Goal: Task Accomplishment & Management: Manage account settings

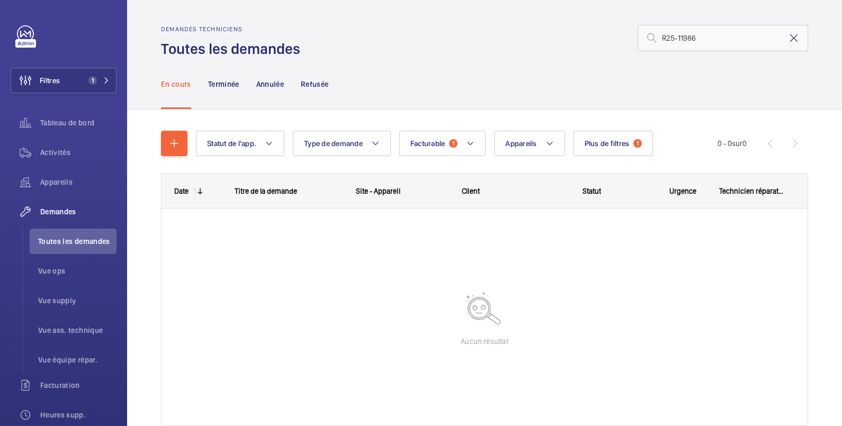
click at [788, 39] on mat-icon at bounding box center [794, 38] width 13 height 13
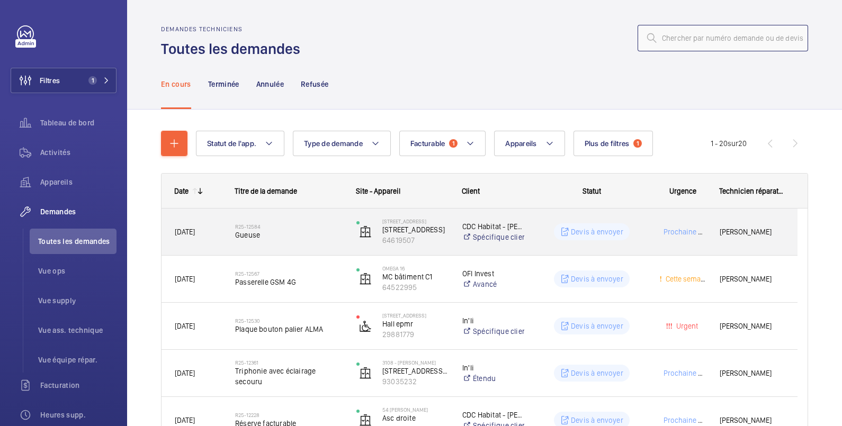
scroll to position [176, 0]
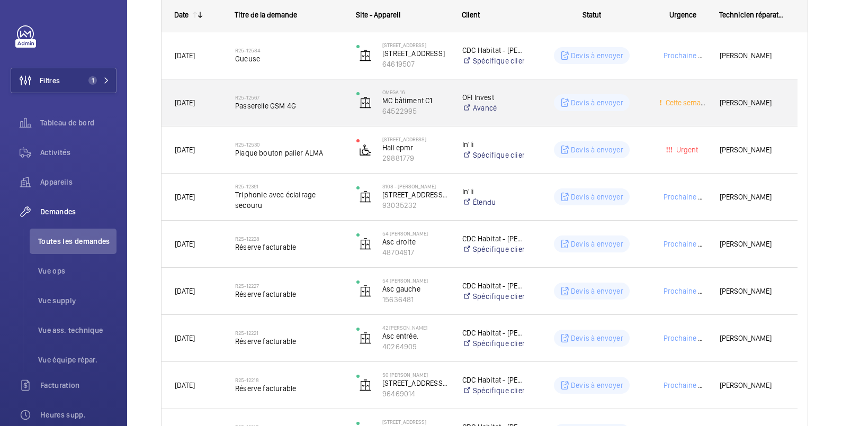
click at [534, 109] on div "Devis à envoyer" at bounding box center [585, 103] width 120 height 38
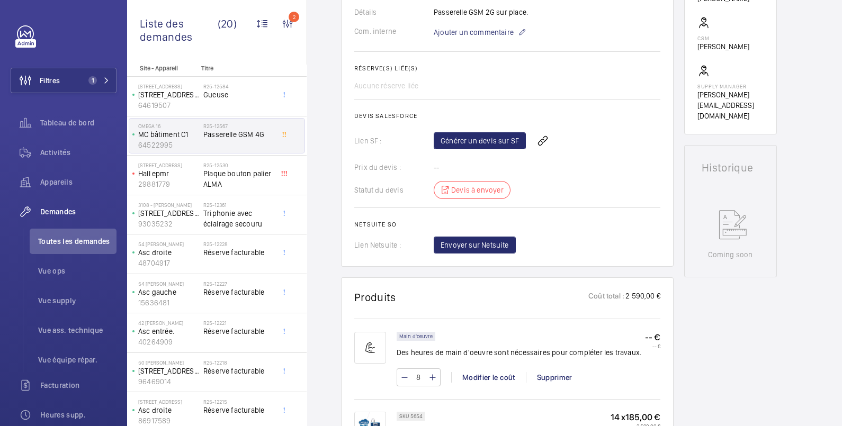
scroll to position [529, 0]
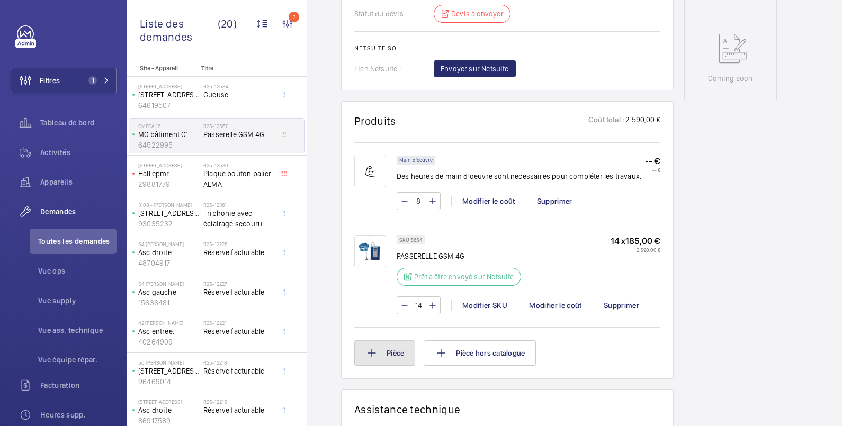
click at [400, 352] on button "Pièce" at bounding box center [384, 353] width 61 height 25
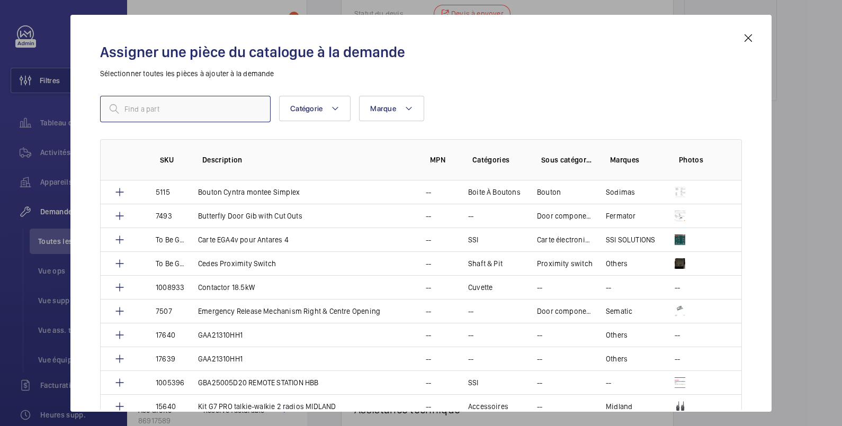
click at [164, 110] on input "text" at bounding box center [185, 109] width 171 height 26
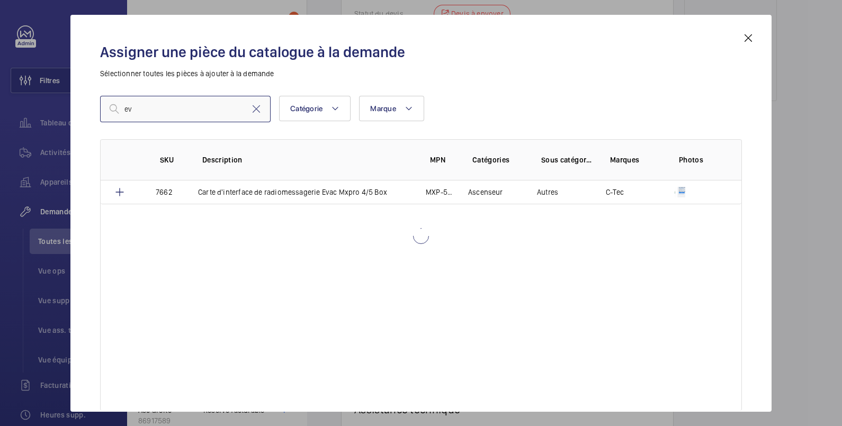
type input "e"
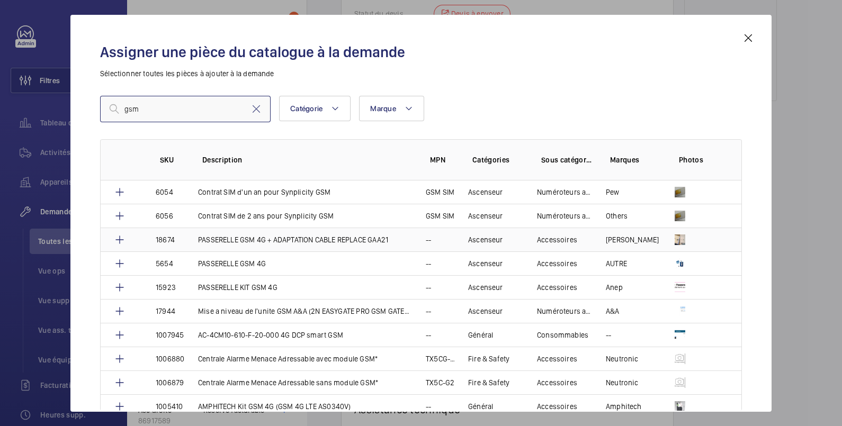
scroll to position [176, 0]
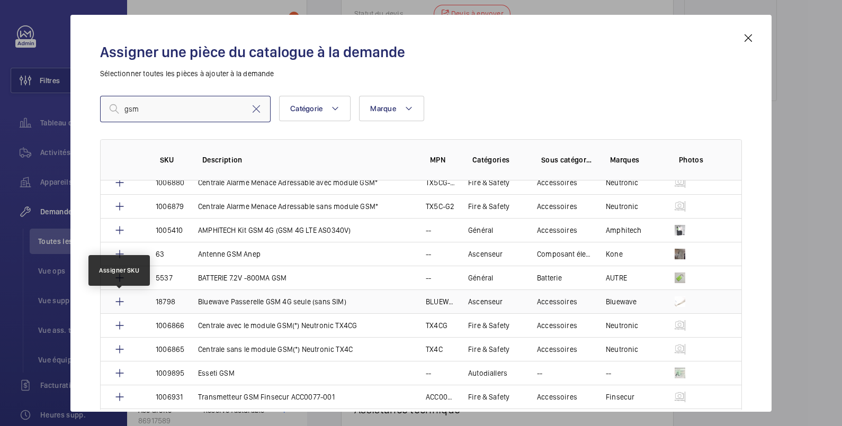
type input "gsm"
click at [120, 301] on mat-icon at bounding box center [119, 302] width 13 height 13
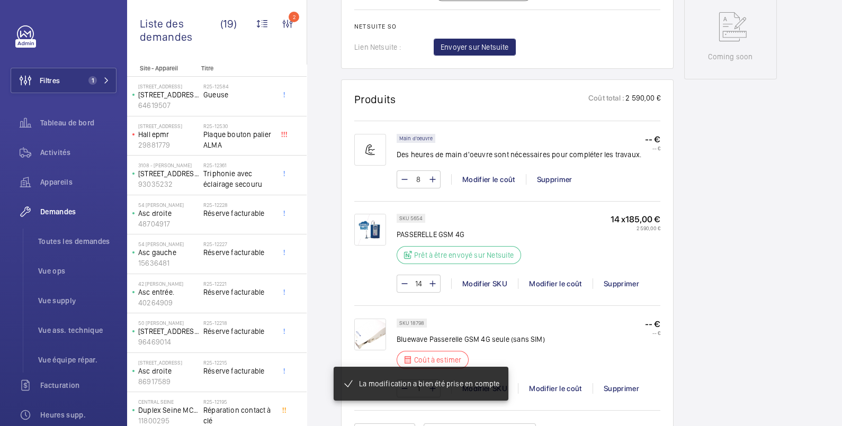
scroll to position [561, 0]
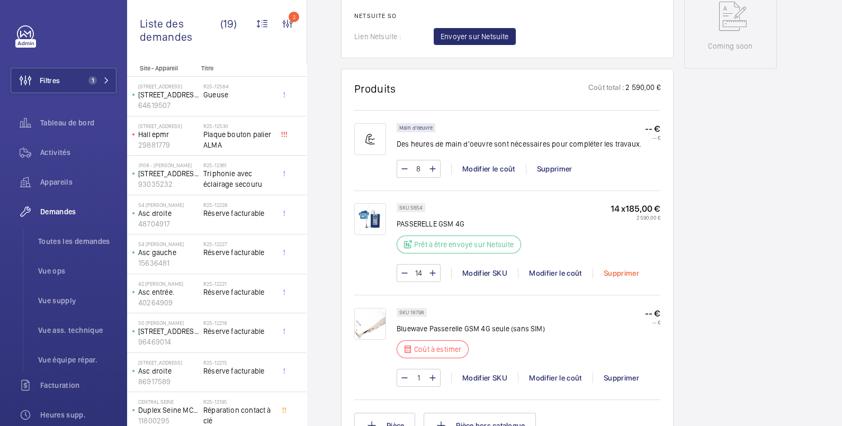
click at [614, 272] on div "Supprimer" at bounding box center [621, 273] width 57 height 11
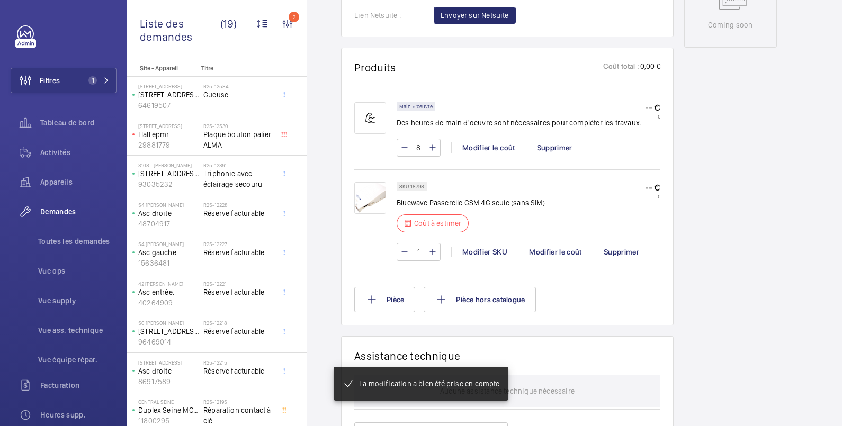
scroll to position [593, 0]
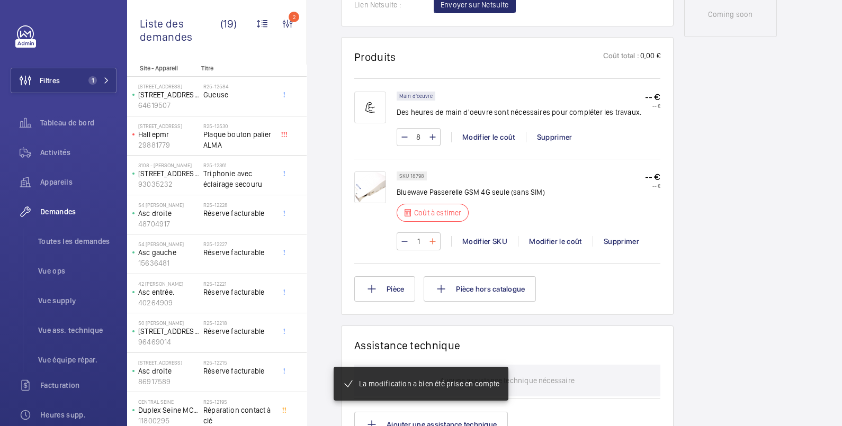
click at [434, 244] on mat-icon at bounding box center [432, 241] width 8 height 13
type input "2"
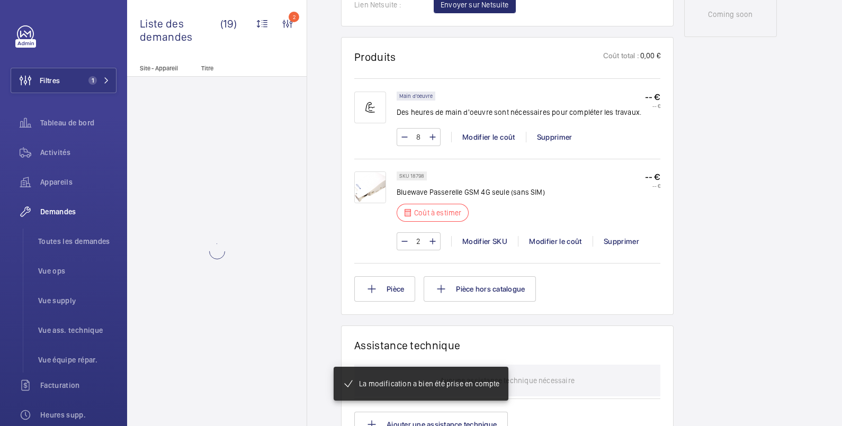
click at [434, 243] on mat-icon at bounding box center [432, 241] width 8 height 13
type input "3"
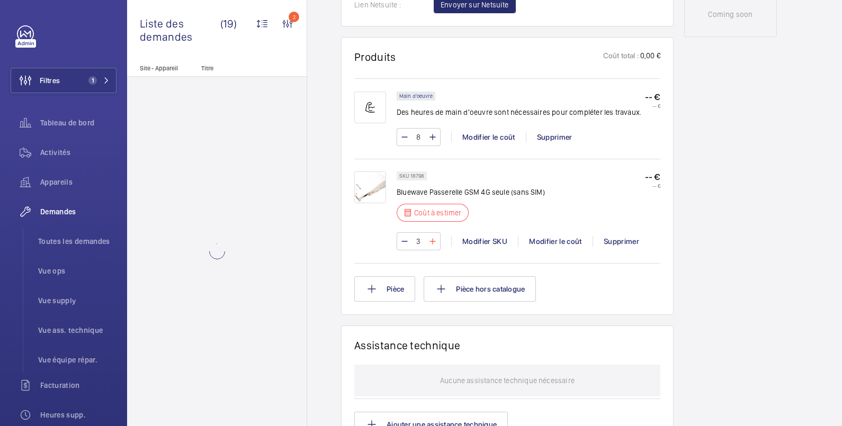
click at [434, 241] on mat-icon at bounding box center [432, 241] width 8 height 13
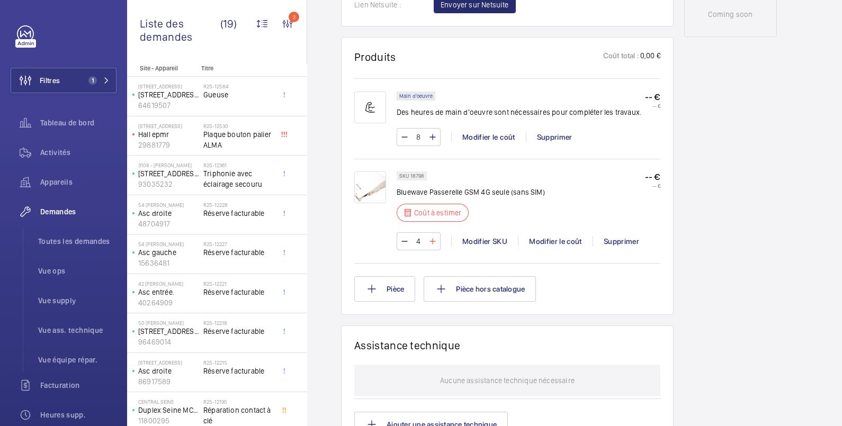
click at [434, 241] on mat-icon at bounding box center [432, 241] width 8 height 13
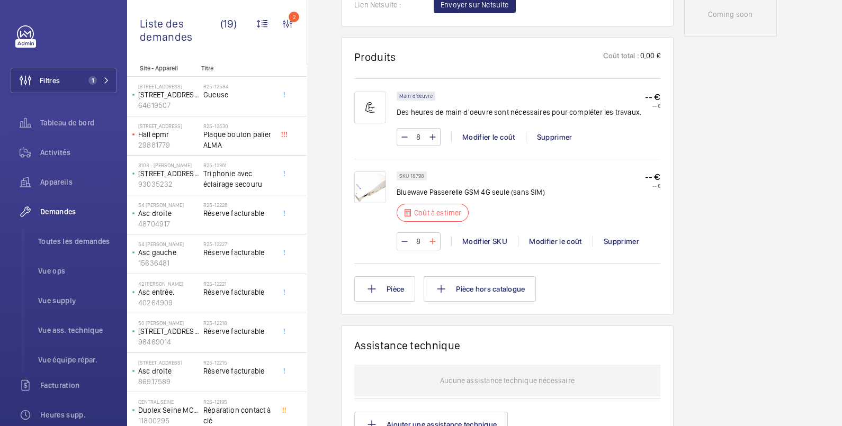
type input "9"
click at [434, 241] on wm-front-input-numeric-stepper "9" at bounding box center [419, 241] width 44 height 18
click at [434, 241] on mat-icon at bounding box center [432, 241] width 8 height 13
type input "10"
click at [434, 240] on mat-icon at bounding box center [432, 241] width 8 height 13
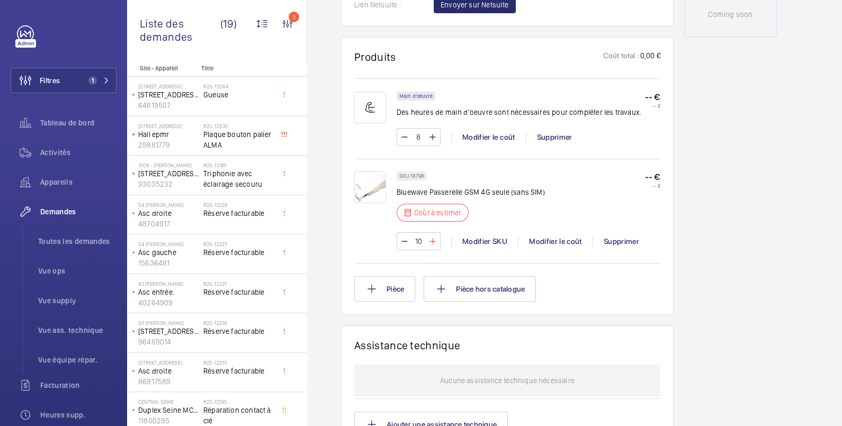
type input "11"
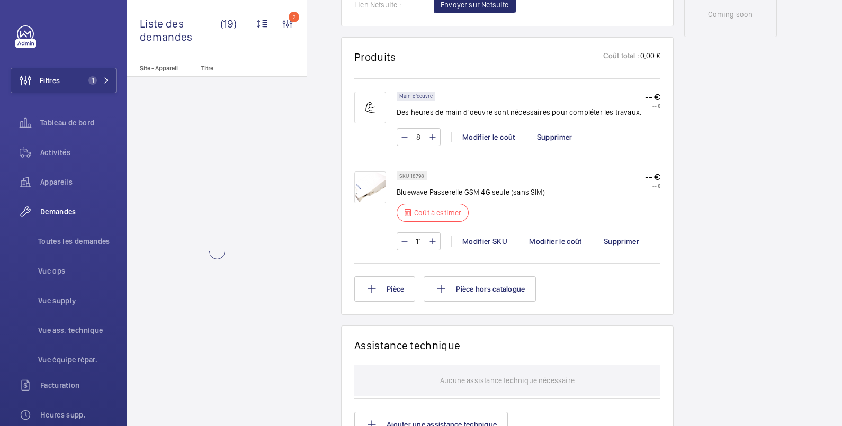
click at [430, 237] on mat-icon at bounding box center [432, 241] width 8 height 13
type input "12"
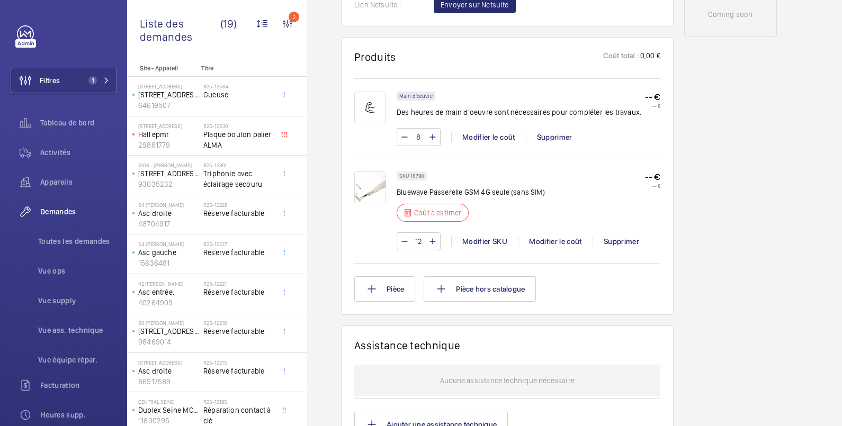
click at [430, 237] on wm-front-input-numeric-stepper "12" at bounding box center [419, 241] width 44 height 18
click at [431, 237] on mat-icon at bounding box center [432, 241] width 8 height 13
type input "13"
click at [431, 241] on wm-front-input-numeric-stepper "13" at bounding box center [419, 241] width 44 height 18
click at [431, 240] on mat-icon at bounding box center [432, 241] width 8 height 13
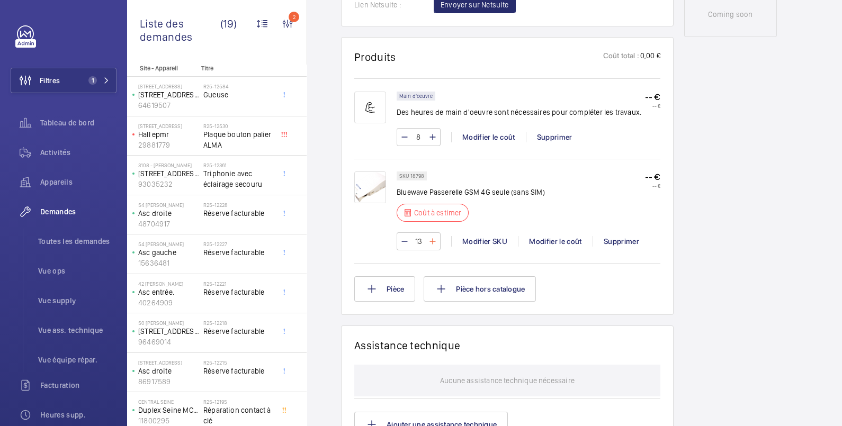
type input "14"
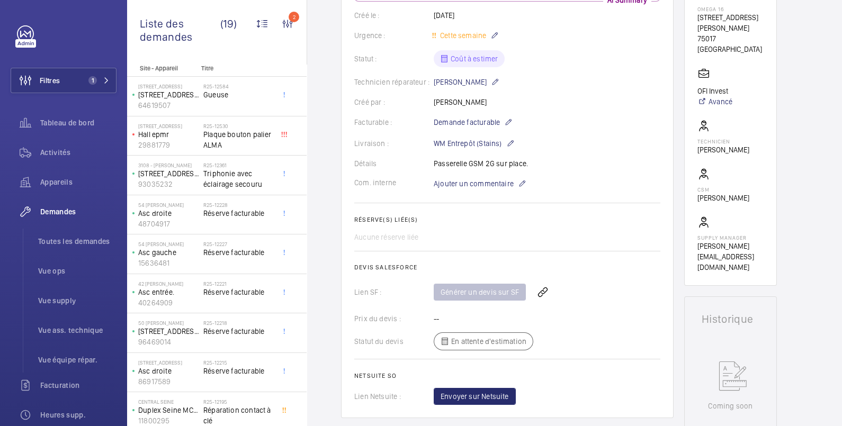
scroll to position [554, 0]
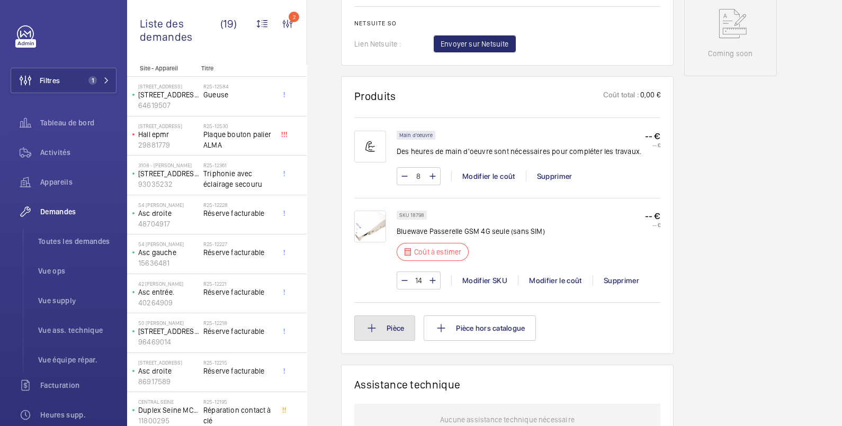
click at [396, 323] on button "Pièce" at bounding box center [384, 328] width 61 height 25
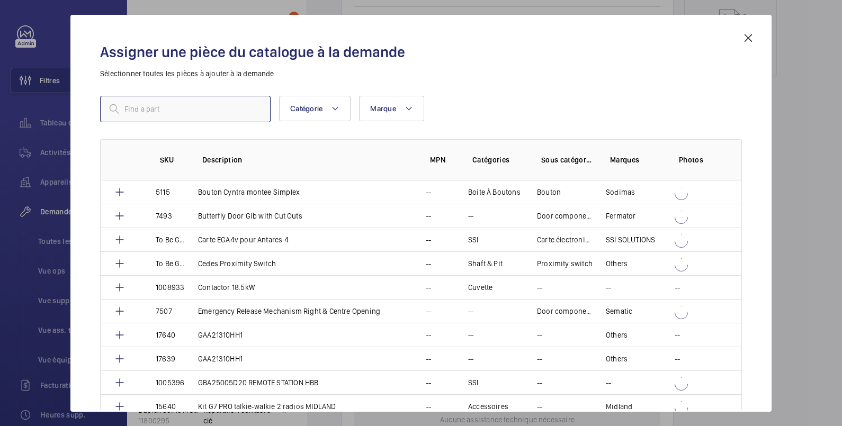
click at [246, 107] on input "text" at bounding box center [185, 109] width 171 height 26
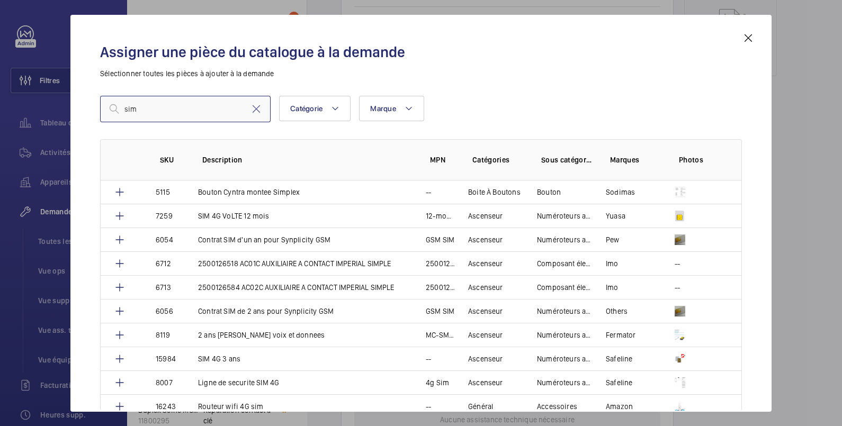
click at [186, 110] on input "sim" at bounding box center [185, 109] width 171 height 26
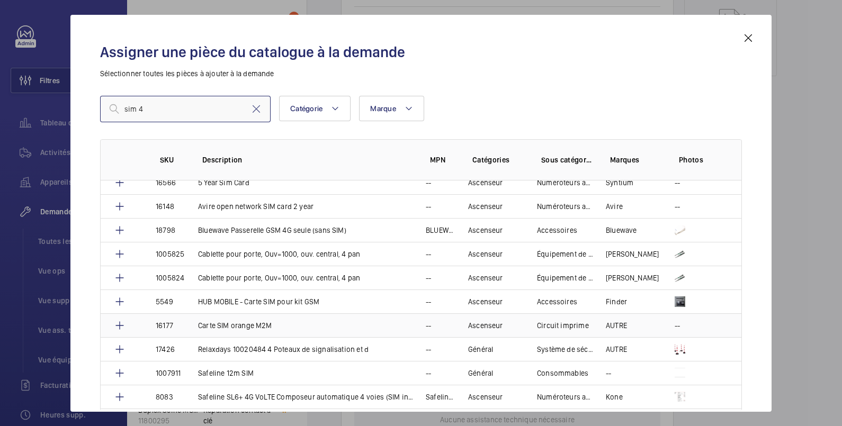
scroll to position [291, 0]
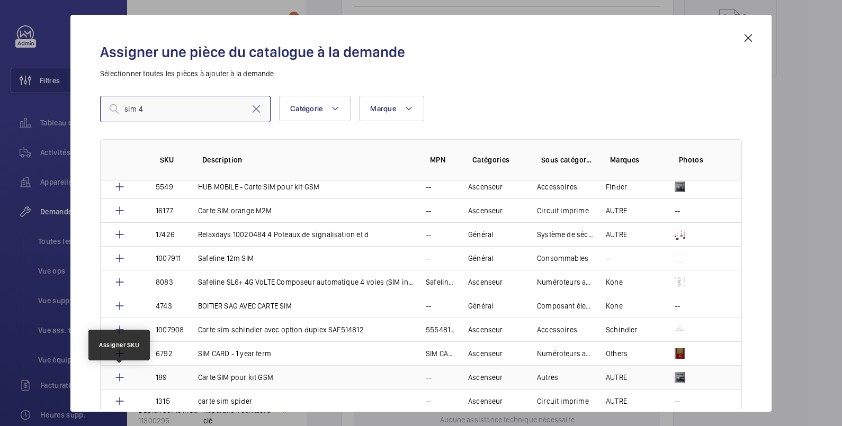
type input "sim 4"
click at [120, 373] on mat-icon at bounding box center [119, 377] width 13 height 13
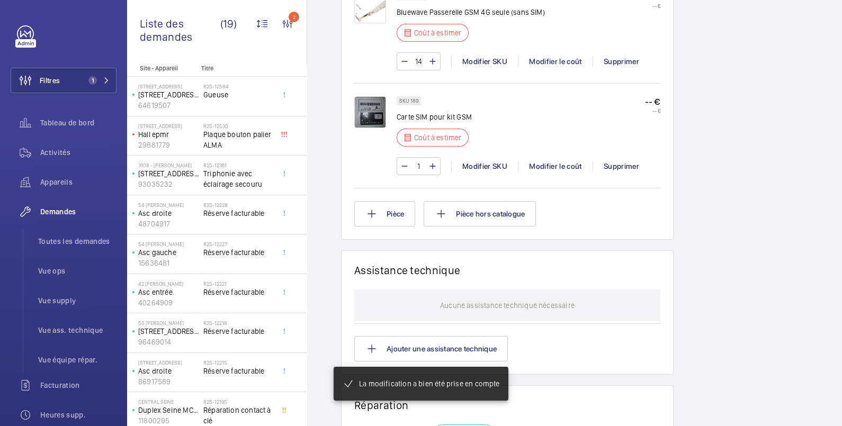
scroll to position [773, 0]
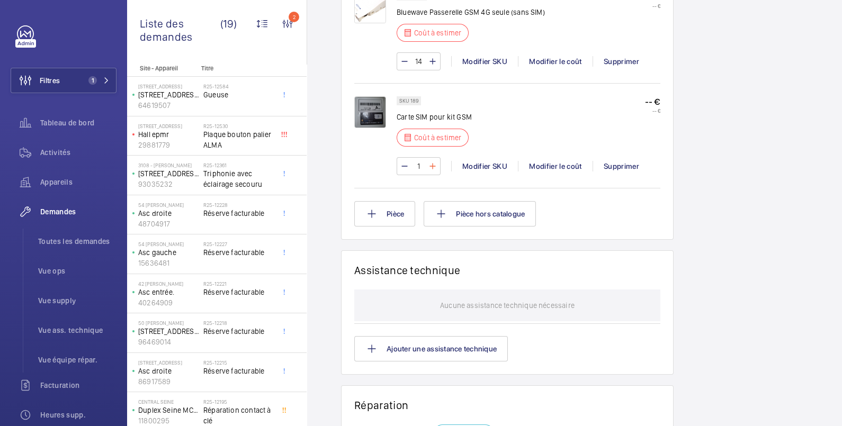
click at [432, 173] on mat-icon at bounding box center [432, 166] width 8 height 13
type input "2"
click at [432, 174] on wm-front-input-numeric-stepper "2" at bounding box center [419, 166] width 44 height 18
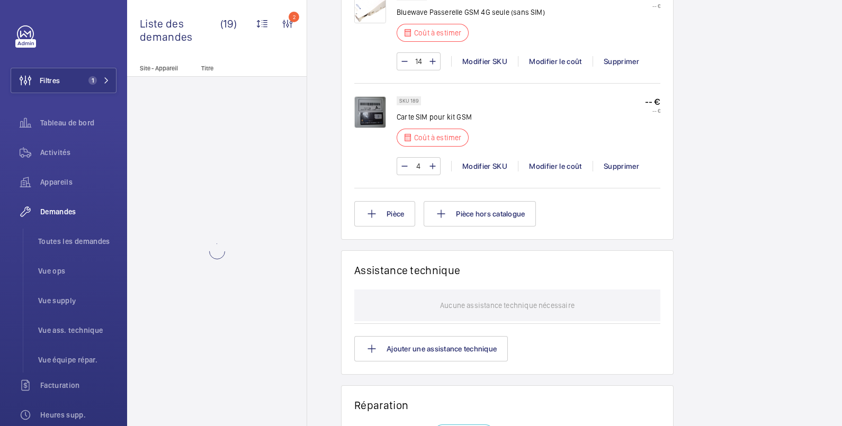
click at [432, 173] on mat-icon at bounding box center [432, 166] width 8 height 13
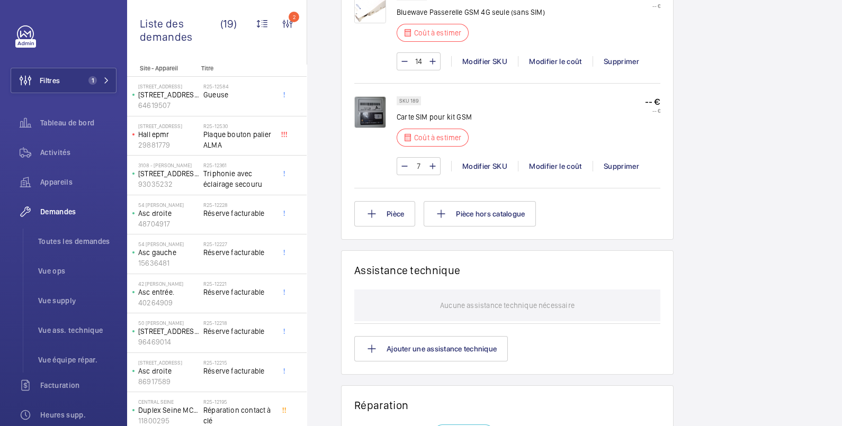
click at [432, 173] on mat-icon at bounding box center [432, 166] width 8 height 13
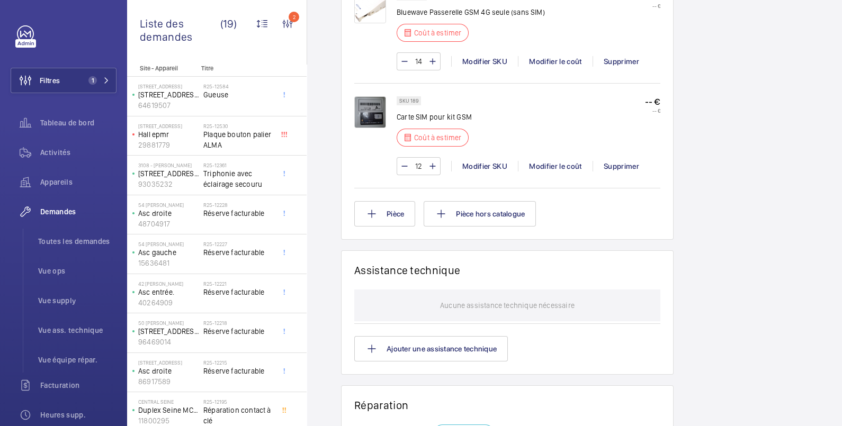
click at [432, 173] on mat-icon at bounding box center [432, 166] width 8 height 13
type input "14"
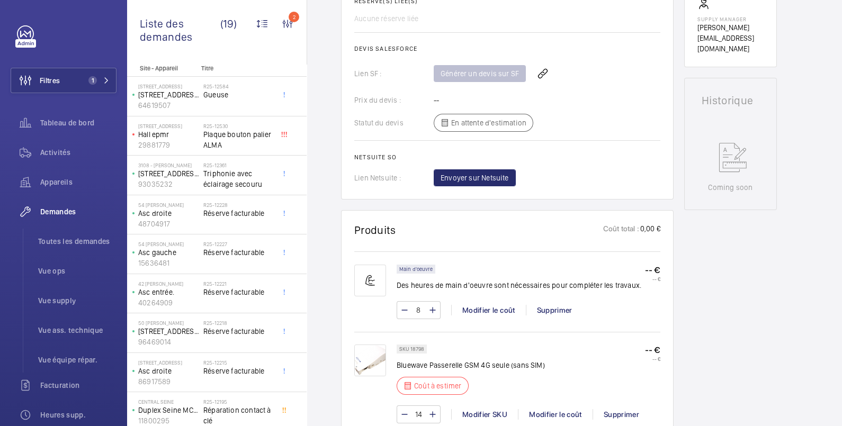
scroll to position [67, 0]
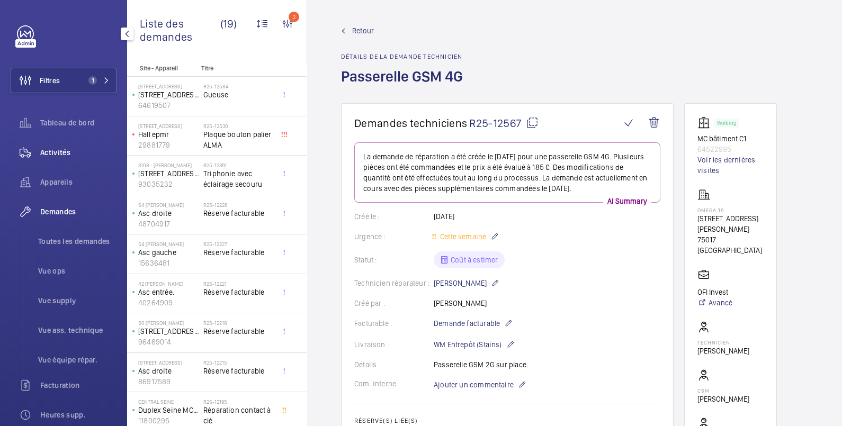
click at [67, 153] on span "Activités" at bounding box center [78, 152] width 76 height 11
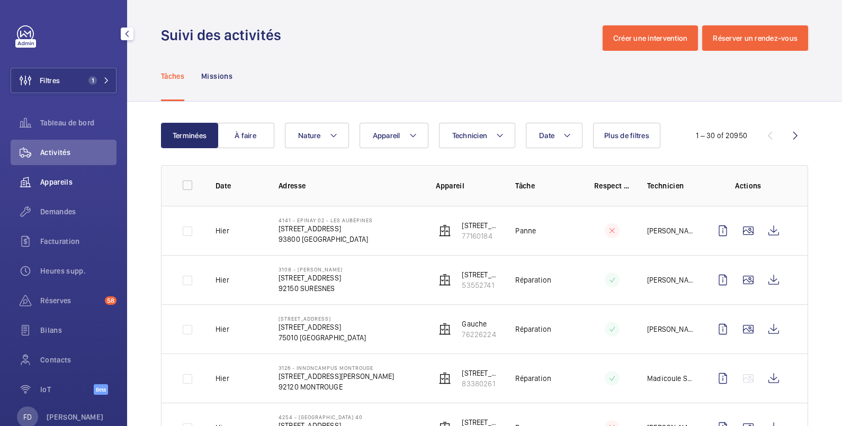
click at [61, 183] on span "Appareils" at bounding box center [78, 182] width 76 height 11
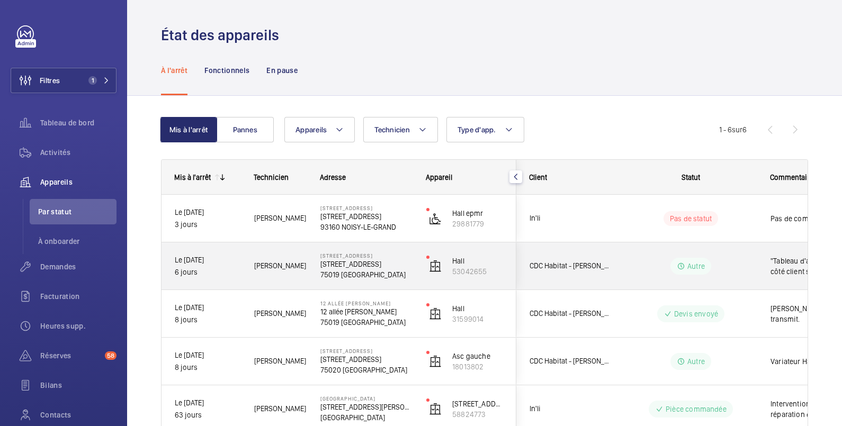
click at [650, 261] on wm-front-pills-cell "Autre" at bounding box center [691, 266] width 132 height 17
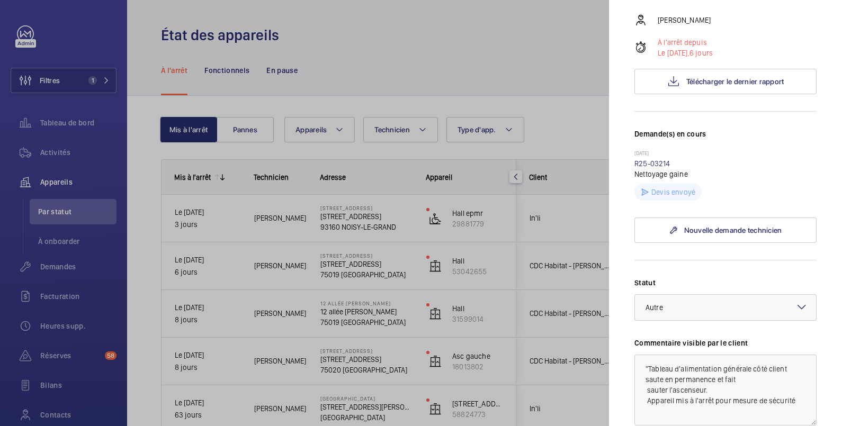
scroll to position [353, 0]
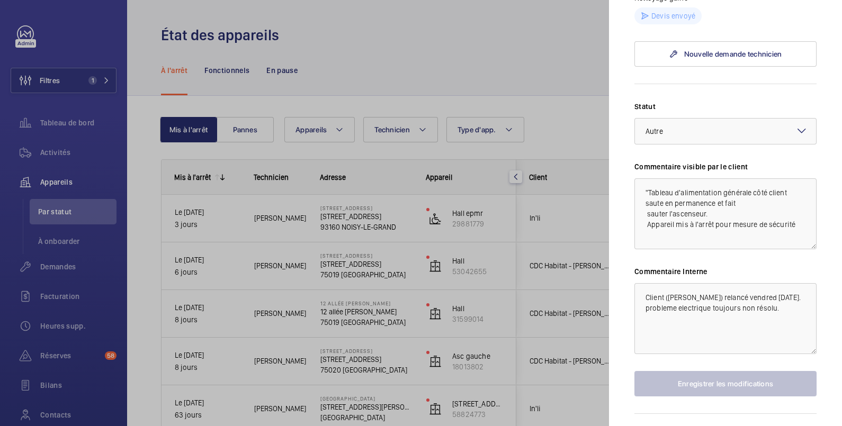
click at [71, 79] on div at bounding box center [421, 213] width 842 height 426
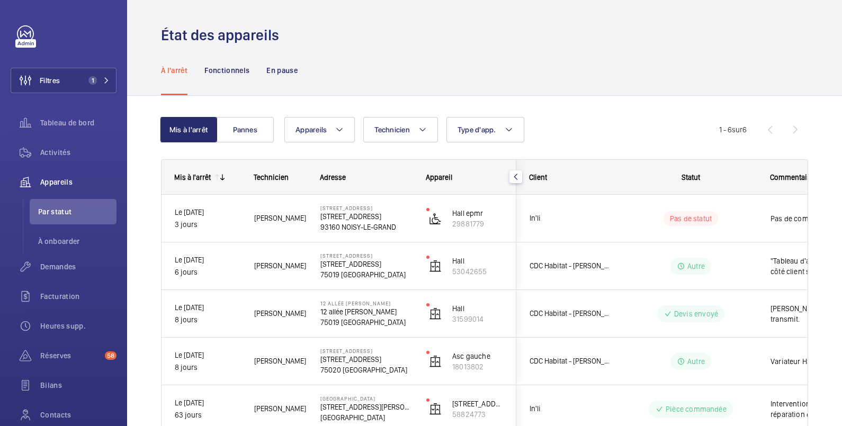
scroll to position [0, 0]
click at [71, 82] on button "Filtres 1" at bounding box center [64, 80] width 106 height 25
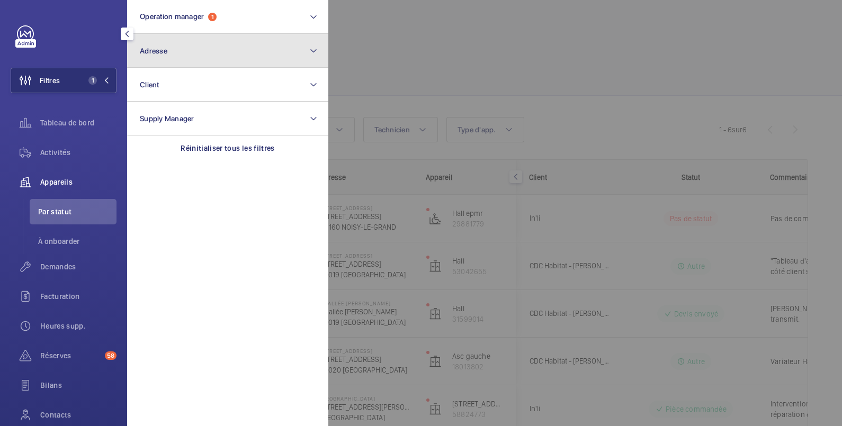
click at [225, 51] on button "Adresse" at bounding box center [227, 51] width 201 height 34
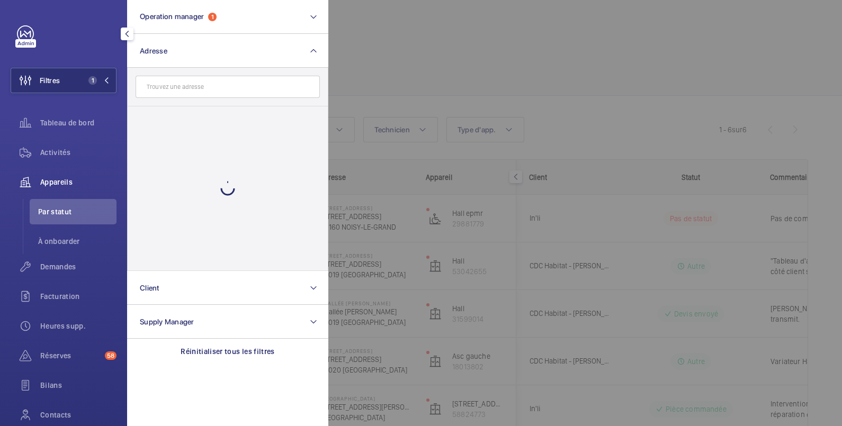
click at [214, 84] on input "text" at bounding box center [228, 87] width 184 height 22
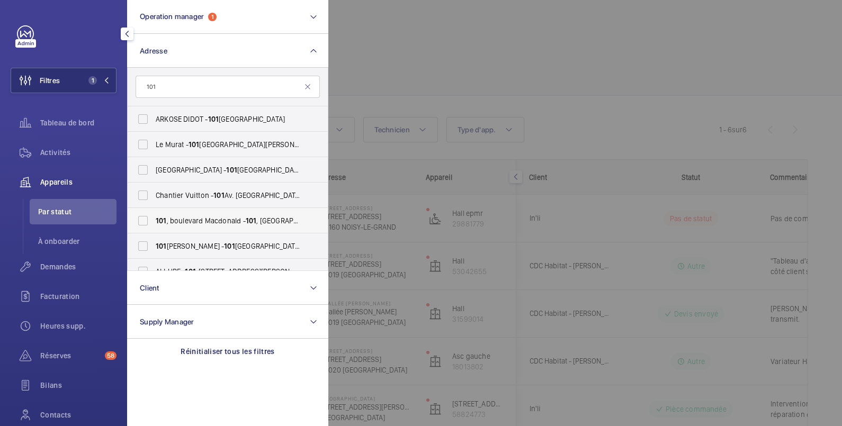
type input "101"
click at [204, 219] on span "101 , boulevard Macdonald - 101 , boulevard Macdonald, PARIS 75019" at bounding box center [229, 221] width 146 height 11
click at [154, 219] on input "101 , boulevard Macdonald - 101 , boulevard Macdonald, PARIS 75019" at bounding box center [142, 220] width 21 height 21
checkbox input "true"
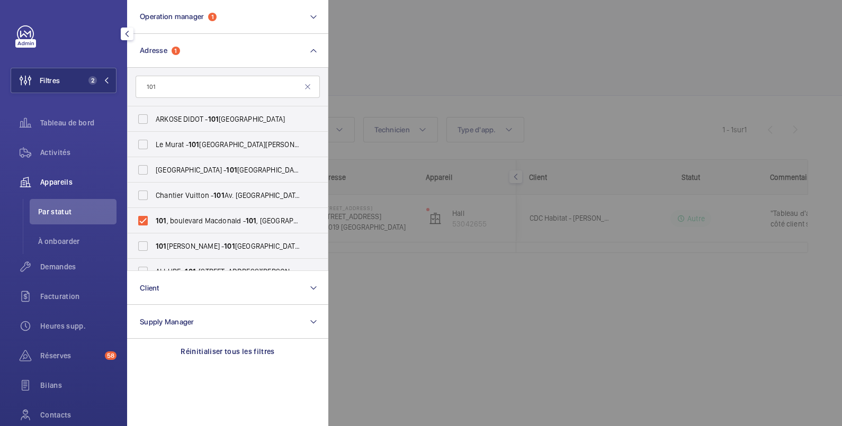
click at [476, 48] on div at bounding box center [749, 213] width 842 height 426
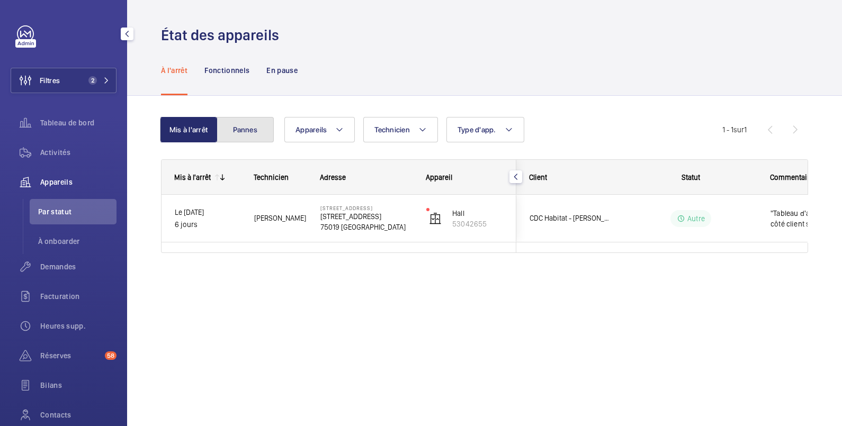
click at [251, 130] on button "Pannes" at bounding box center [245, 129] width 57 height 25
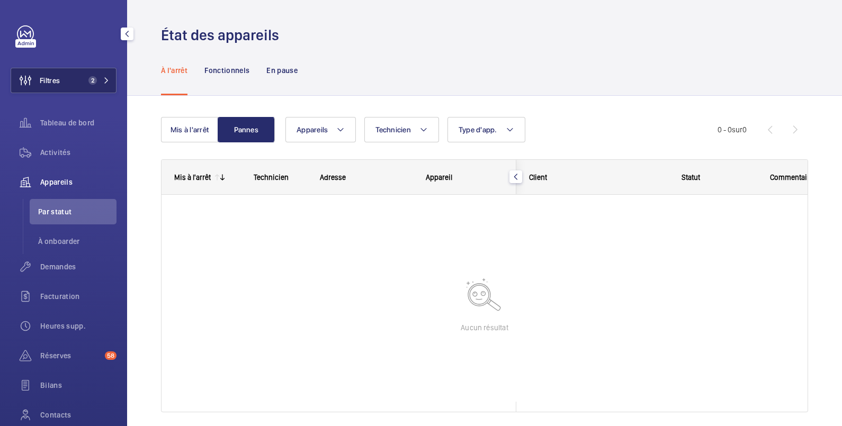
click at [49, 75] on span "Filtres" at bounding box center [50, 80] width 20 height 11
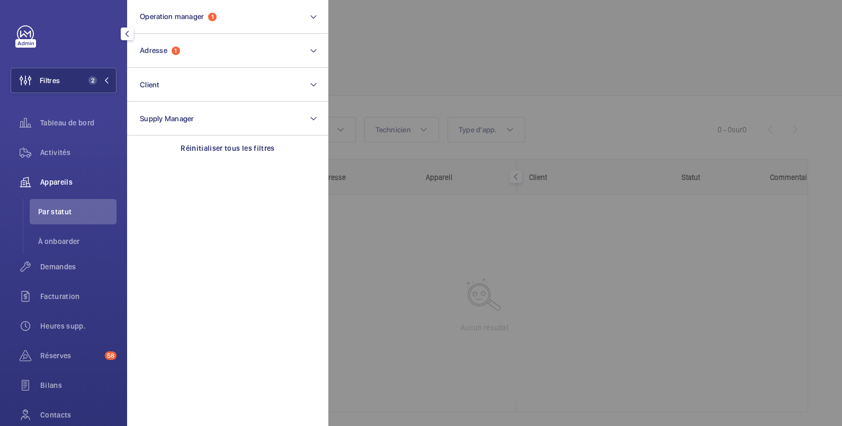
click at [415, 33] on div at bounding box center [749, 213] width 842 height 426
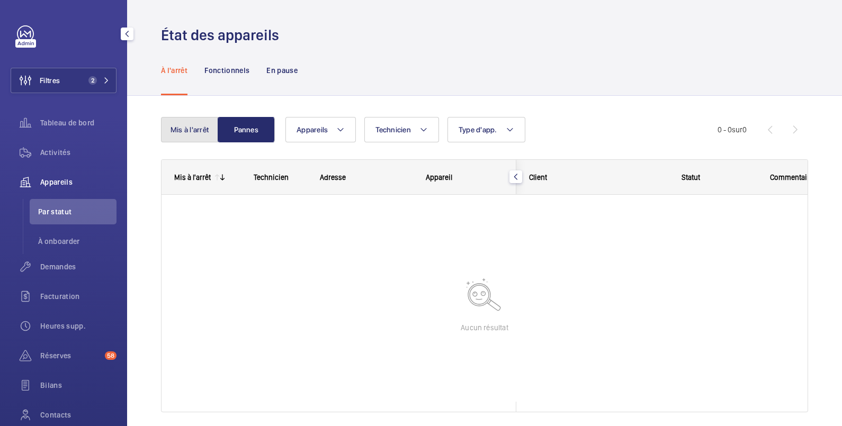
click at [189, 128] on button "Mis à l'arrêt" at bounding box center [189, 129] width 57 height 25
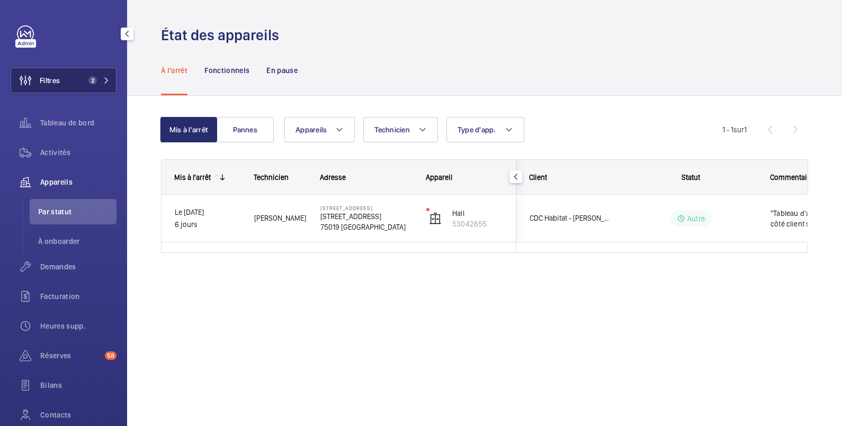
click at [71, 82] on button "Filtres 2" at bounding box center [64, 80] width 106 height 25
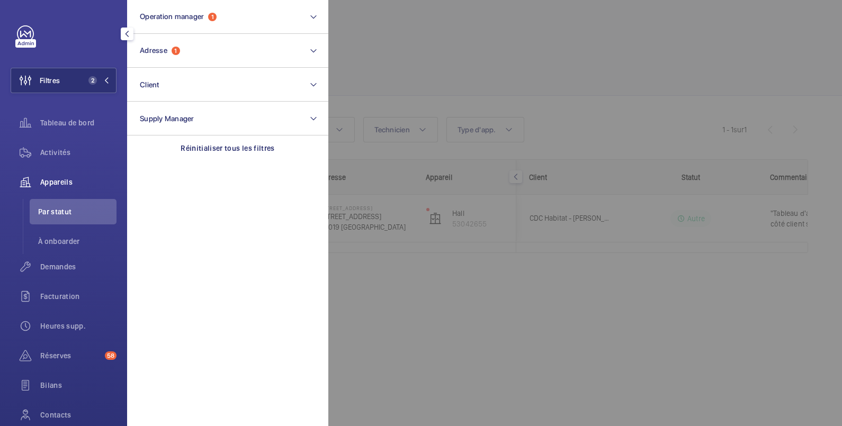
click at [458, 28] on div at bounding box center [749, 213] width 842 height 426
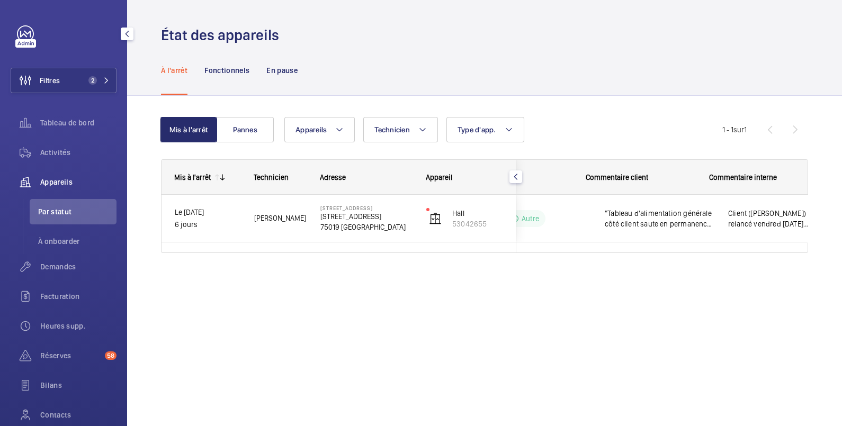
scroll to position [0, 196]
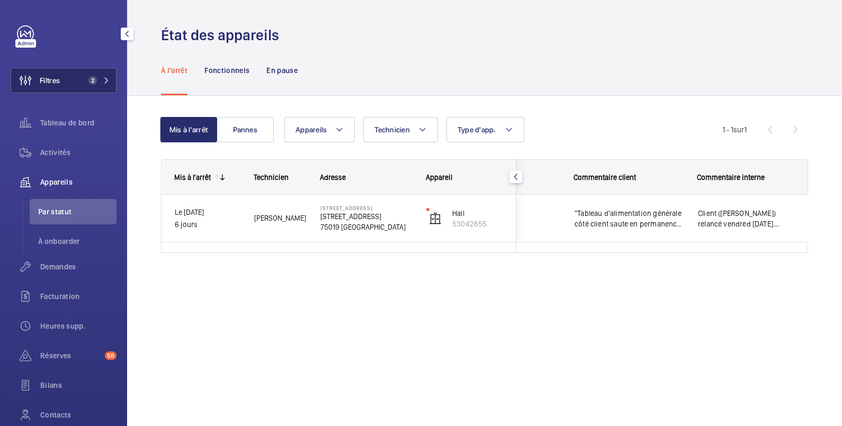
click at [59, 78] on span "Filtres" at bounding box center [50, 80] width 20 height 11
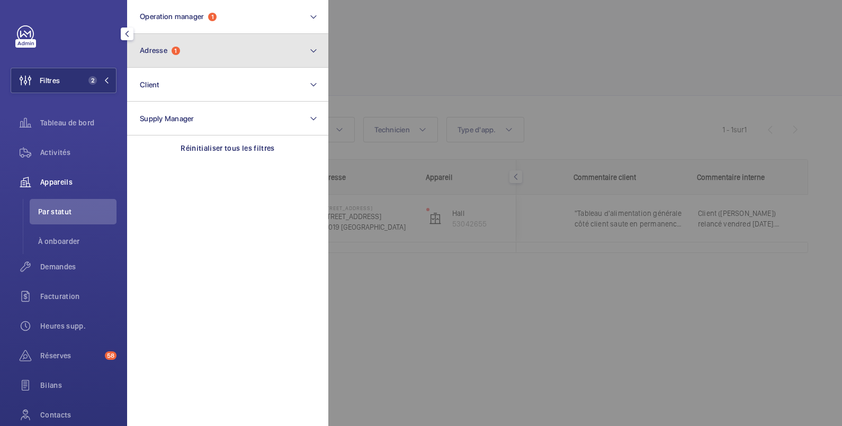
click at [154, 48] on span "Adresse" at bounding box center [154, 50] width 28 height 8
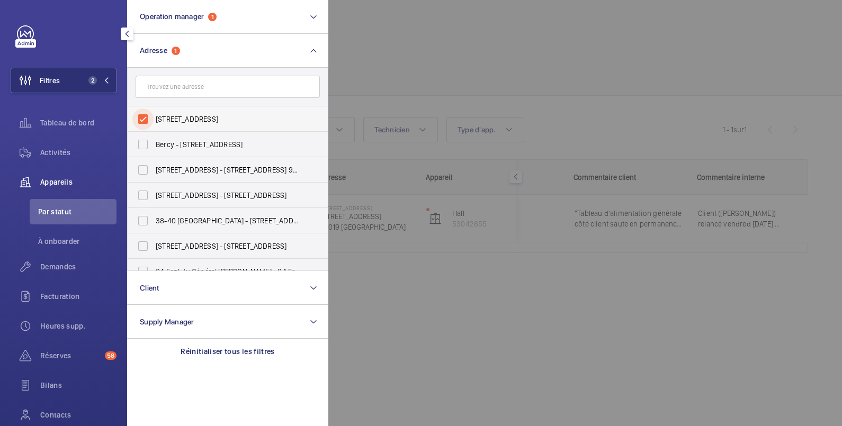
click at [143, 115] on input "101, boulevard Macdonald - 101, boulevard Macdonald, PARIS 75019" at bounding box center [142, 119] width 21 height 21
checkbox input "false"
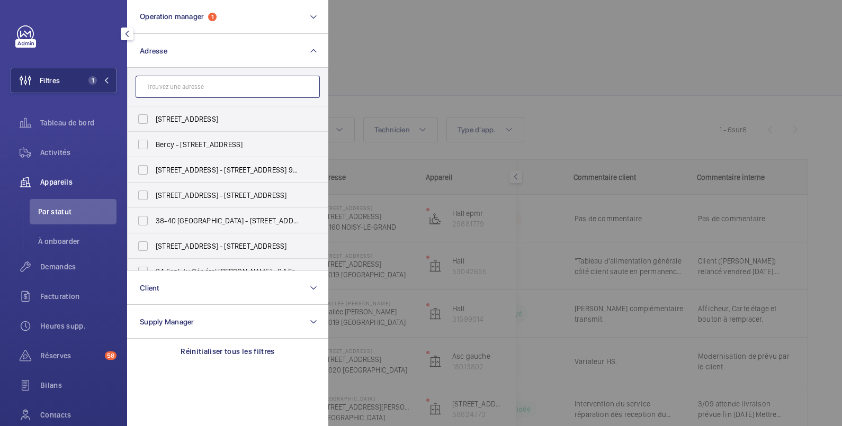
click at [202, 89] on input "text" at bounding box center [228, 87] width 184 height 22
type input "103"
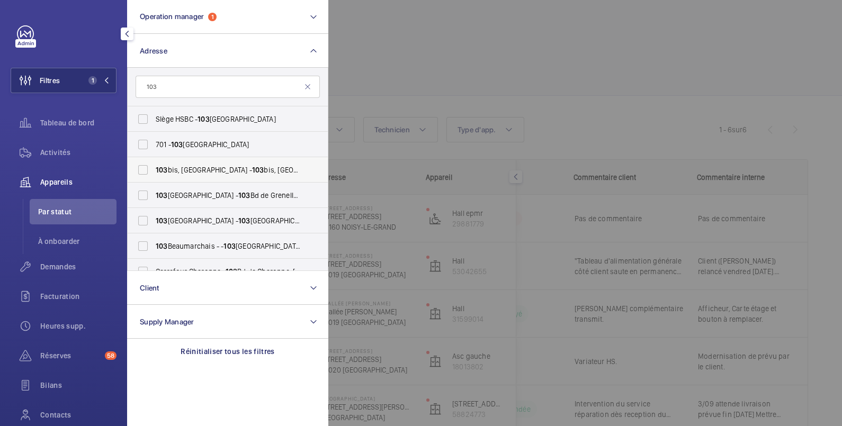
click at [182, 169] on span "103 bis, boulevard Macdonald - 103 bis, boulevard Macdonald, PARIS 75019" at bounding box center [229, 170] width 146 height 11
click at [154, 169] on input "103 bis, boulevard Macdonald - 103 bis, boulevard Macdonald, PARIS 75019" at bounding box center [142, 169] width 21 height 21
checkbox input "true"
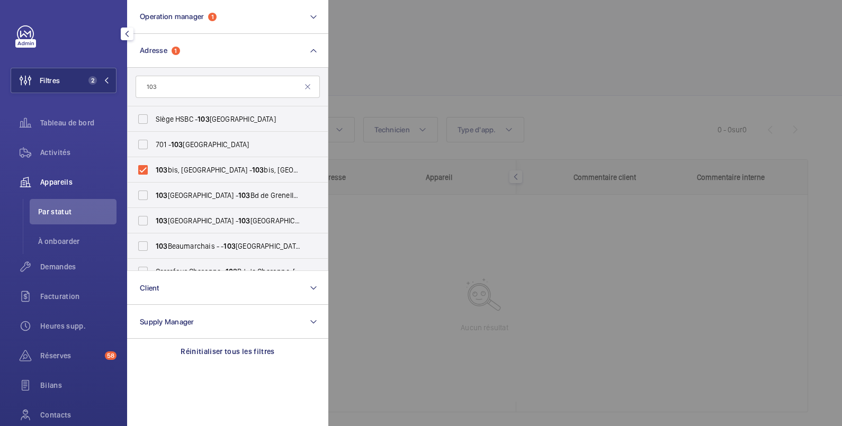
click at [415, 41] on div at bounding box center [749, 213] width 842 height 426
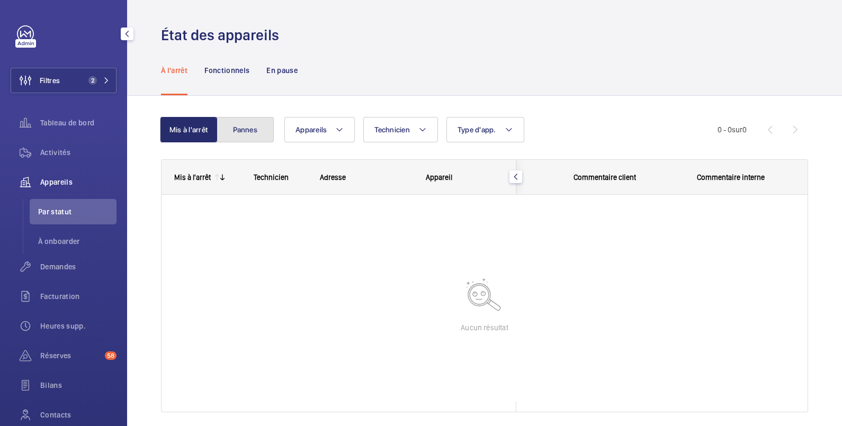
click at [250, 129] on button "Pannes" at bounding box center [245, 129] width 57 height 25
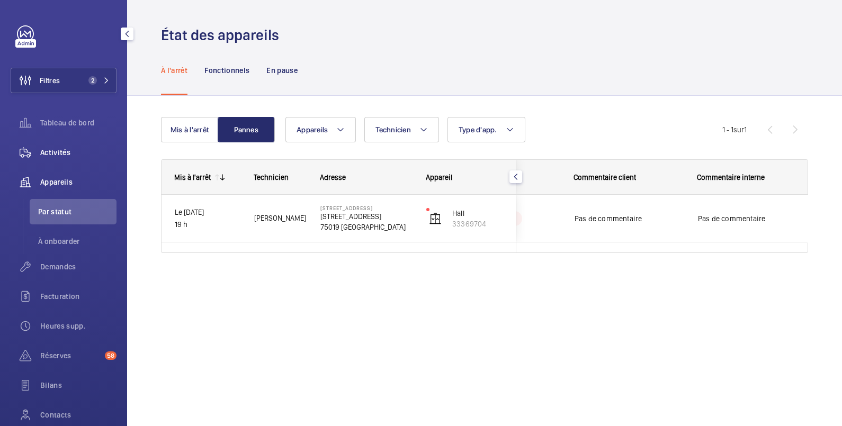
click at [60, 152] on span "Activités" at bounding box center [78, 152] width 76 height 11
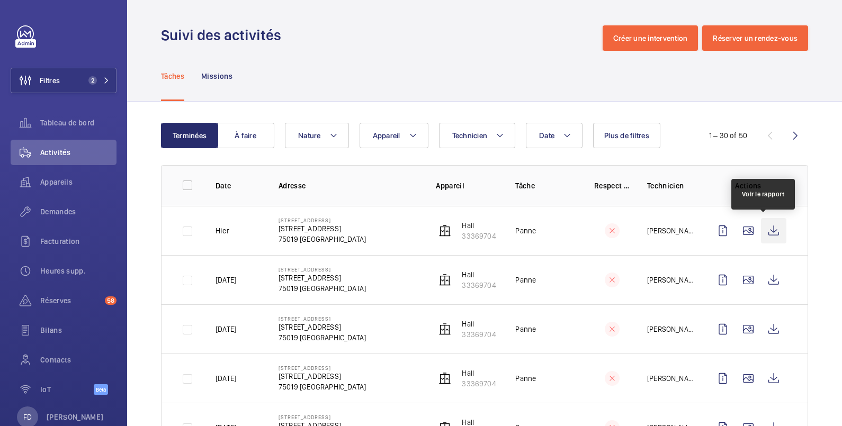
click at [765, 232] on wm-front-icon-button at bounding box center [773, 230] width 25 height 25
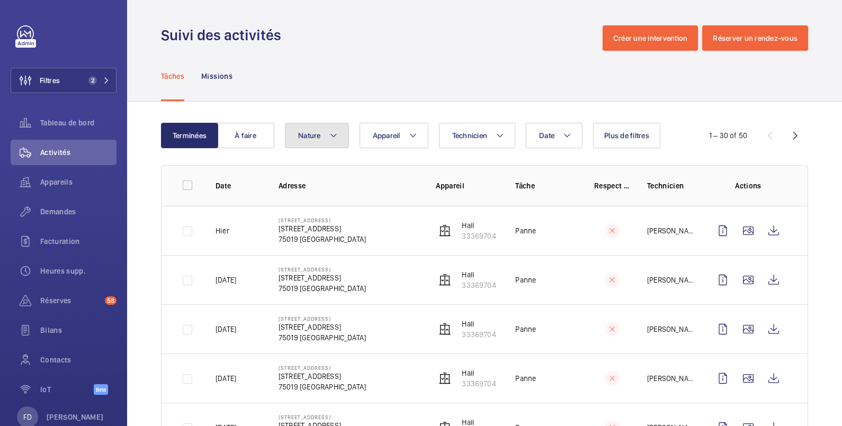
click at [310, 136] on span "Nature" at bounding box center [309, 135] width 23 height 8
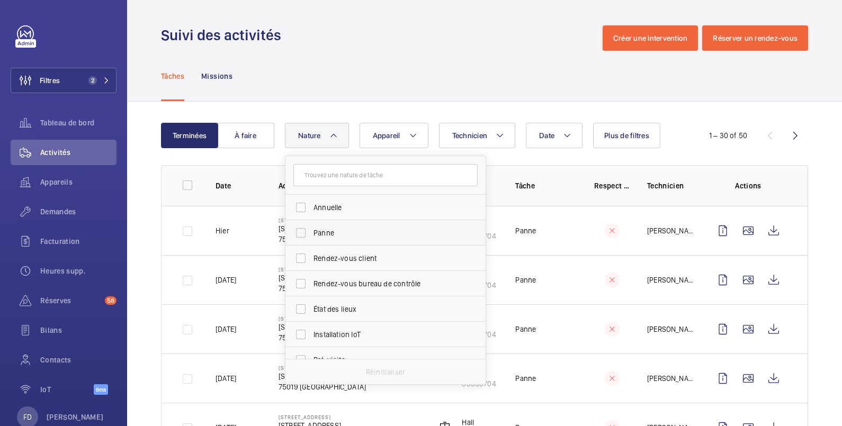
click at [343, 234] on span "Panne" at bounding box center [387, 233] width 146 height 11
click at [311, 234] on input "Panne" at bounding box center [300, 232] width 21 height 21
checkbox input "true"
click at [355, 69] on div "Tâches Missions" at bounding box center [484, 76] width 647 height 50
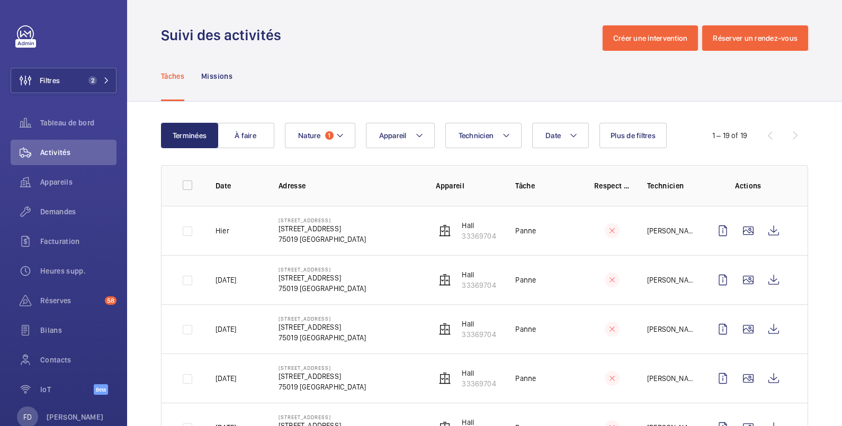
scroll to position [176, 0]
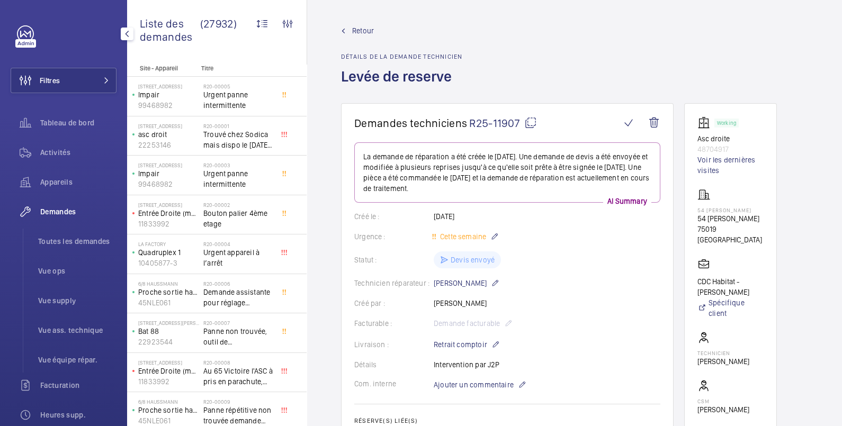
scroll to position [561, 0]
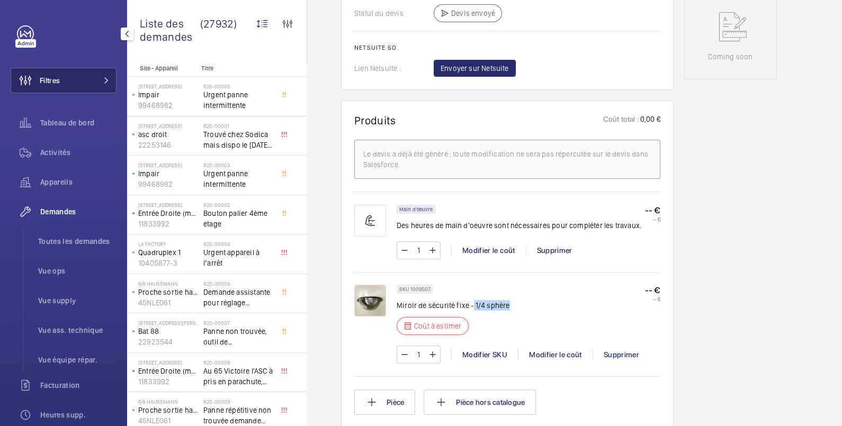
click at [70, 82] on button "Filtres" at bounding box center [64, 80] width 106 height 25
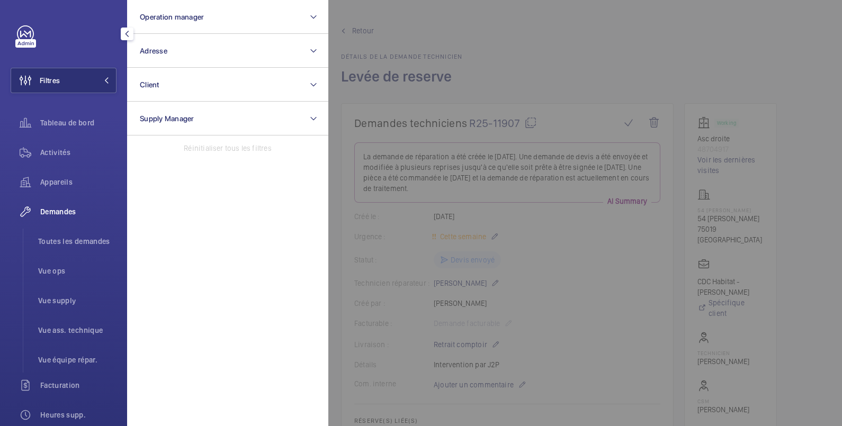
scroll to position [561, 0]
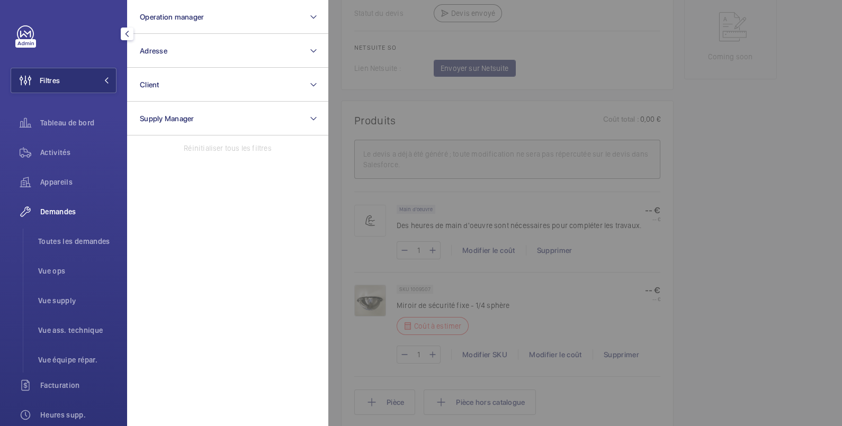
click at [76, 212] on span "Demandes" at bounding box center [78, 212] width 76 height 11
click at [178, 253] on section "Operation manager Adresse Client Supply Manager Réinitialiser tous les filtres" at bounding box center [227, 213] width 201 height 426
click at [77, 246] on span "Toutes les demandes" at bounding box center [77, 241] width 78 height 11
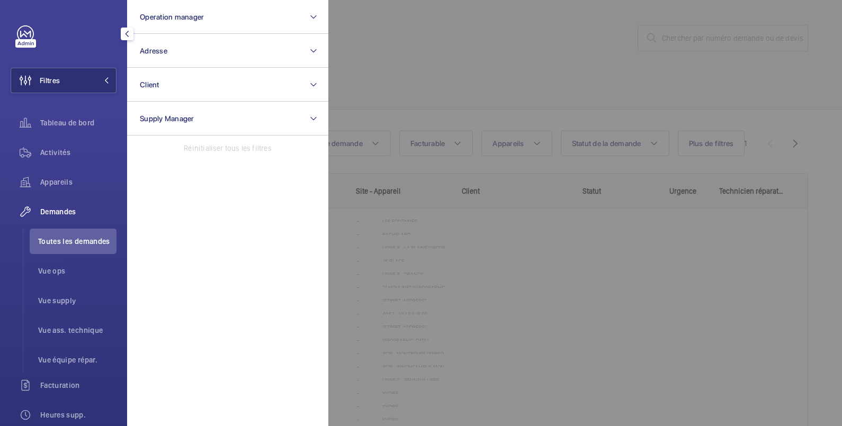
click at [64, 209] on span "Demandes" at bounding box center [78, 212] width 76 height 11
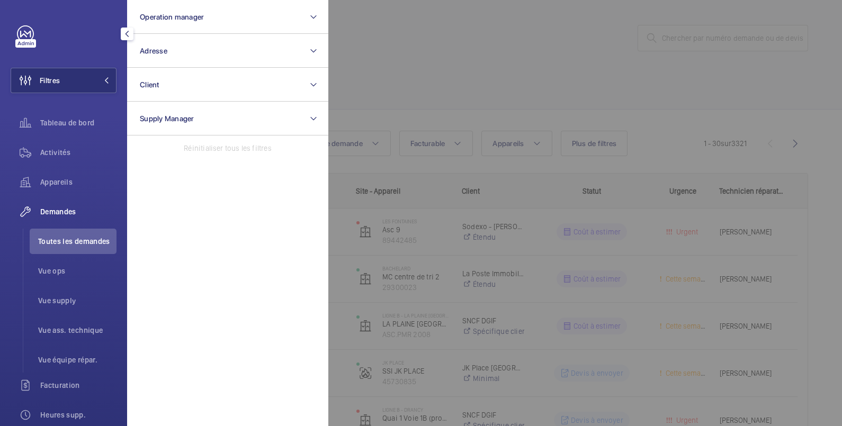
click at [64, 209] on span "Demandes" at bounding box center [78, 212] width 76 height 11
click at [66, 74] on button "Filtres" at bounding box center [64, 80] width 106 height 25
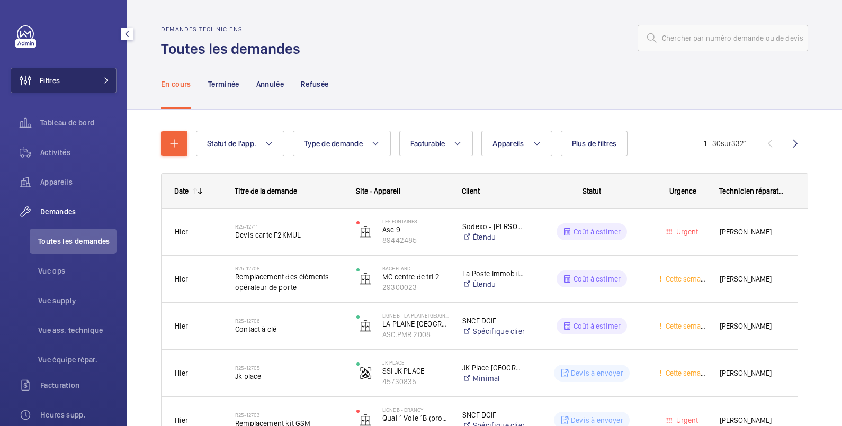
click at [84, 82] on button "Filtres" at bounding box center [64, 80] width 106 height 25
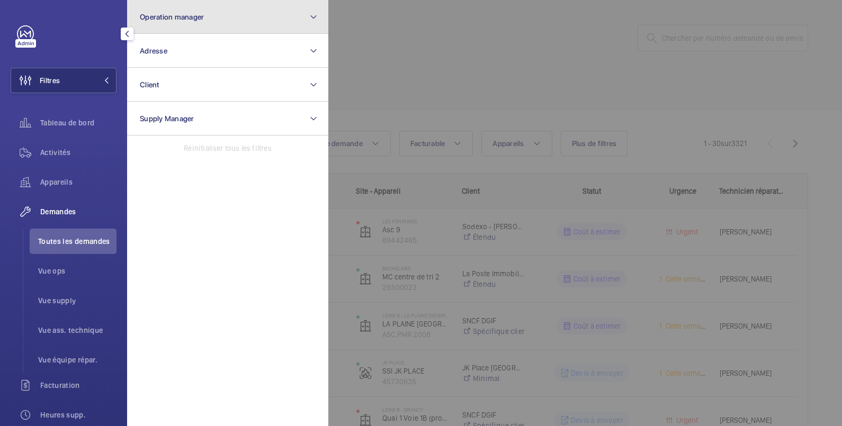
click at [156, 13] on span "Operation manager" at bounding box center [172, 17] width 64 height 8
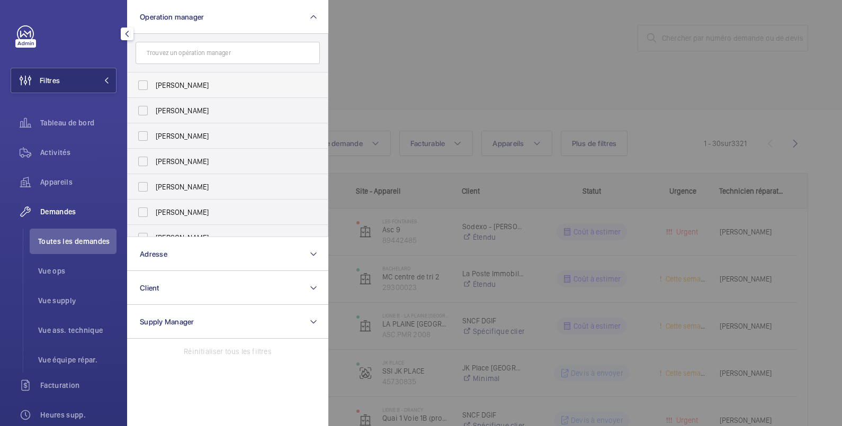
click at [166, 80] on span "[PERSON_NAME]" at bounding box center [229, 85] width 146 height 11
click at [154, 80] on input "[PERSON_NAME]" at bounding box center [142, 85] width 21 height 21
checkbox input "true"
click at [405, 37] on div at bounding box center [749, 213] width 842 height 426
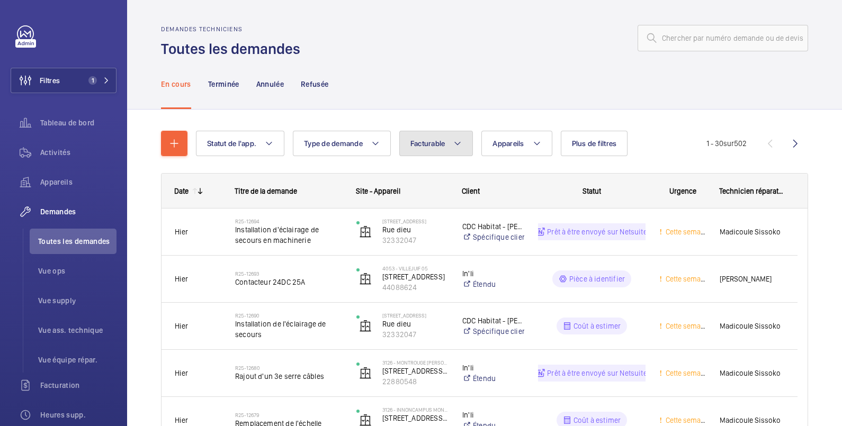
click at [434, 140] on span "Facturable" at bounding box center [427, 143] width 35 height 8
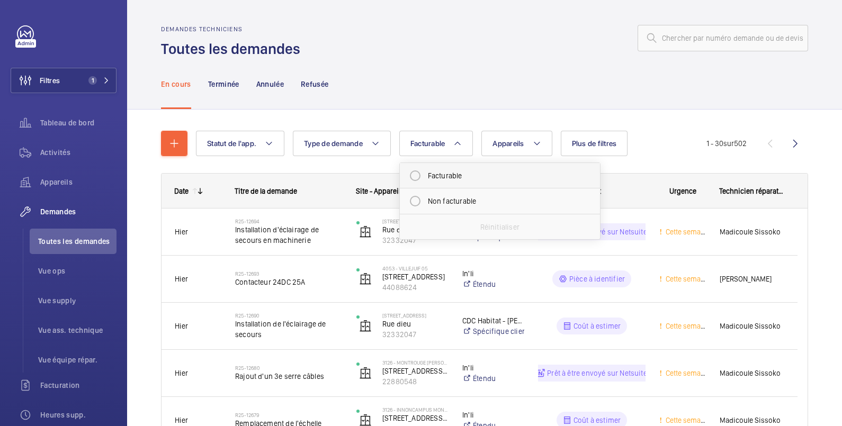
drag, startPoint x: 437, startPoint y: 173, endPoint x: 442, endPoint y: 176, distance: 5.7
click at [437, 173] on mat-radio-button "Facturable" at bounding box center [500, 175] width 191 height 21
radio input "true"
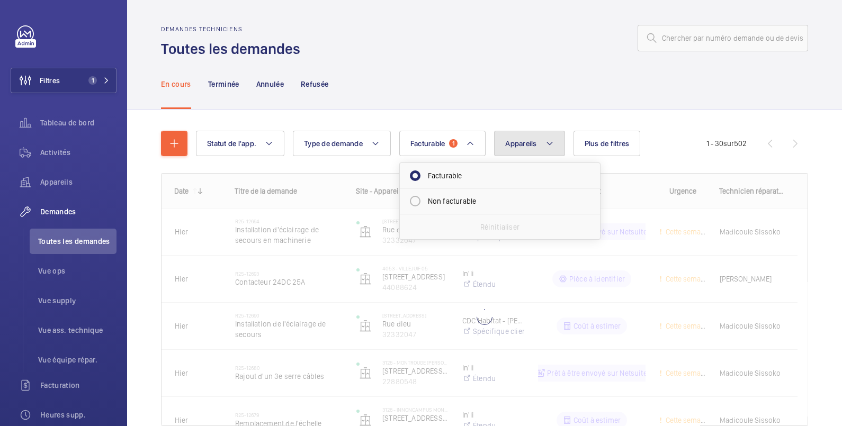
click at [530, 147] on span "Appareils" at bounding box center [520, 143] width 31 height 8
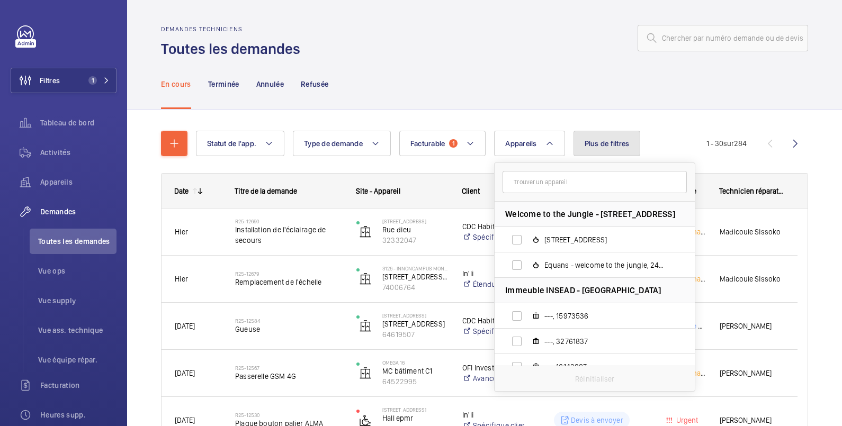
click at [586, 141] on span "Plus de filtres" at bounding box center [607, 143] width 45 height 8
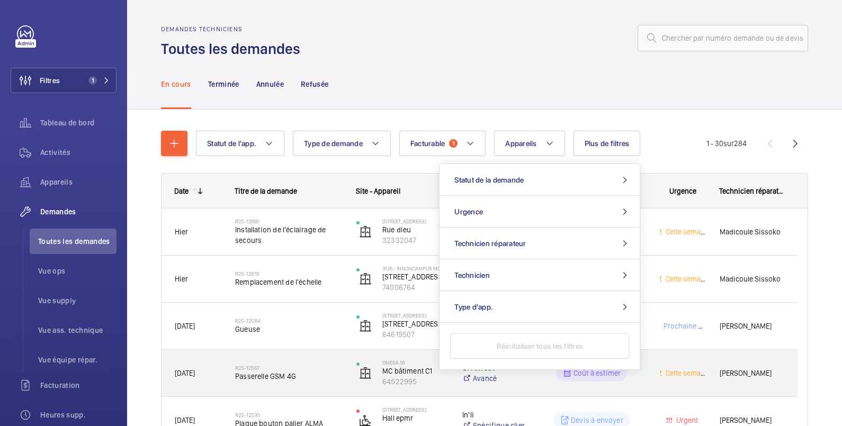
click at [540, 382] on div "Coût à estimer" at bounding box center [585, 373] width 120 height 38
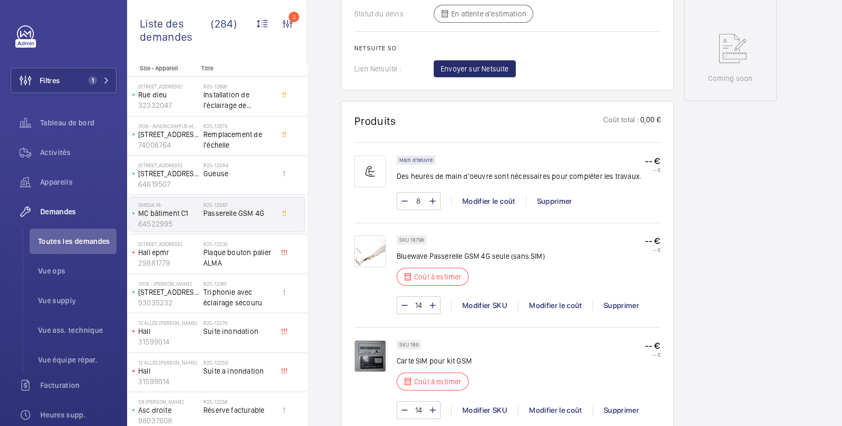
scroll to position [706, 0]
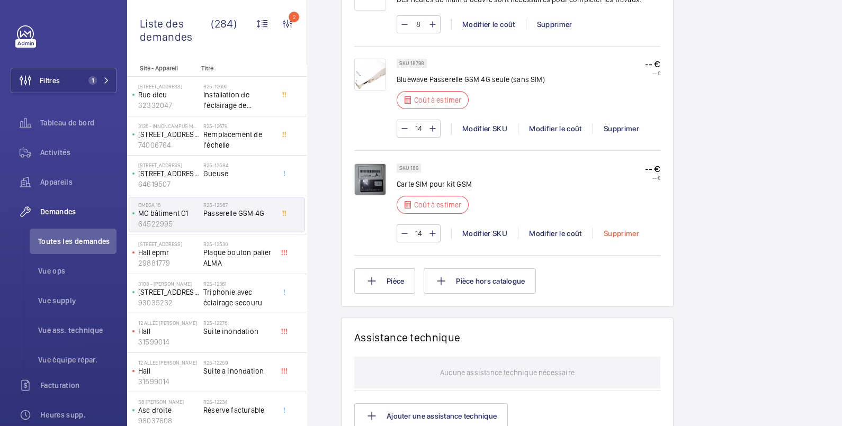
click at [620, 231] on div "Supprimer" at bounding box center [621, 233] width 57 height 11
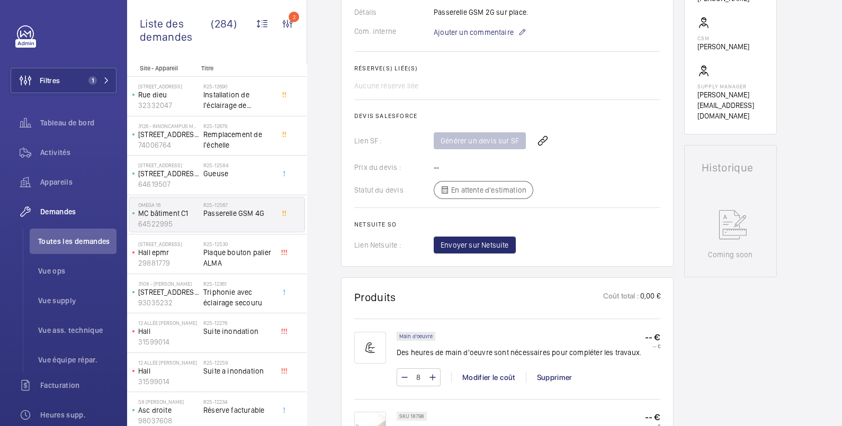
scroll to position [529, 0]
